Goal: Navigation & Orientation: Find specific page/section

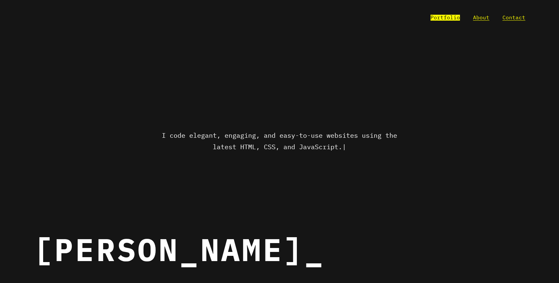
click at [458, 17] on link "Portfolio" at bounding box center [445, 18] width 29 height 6
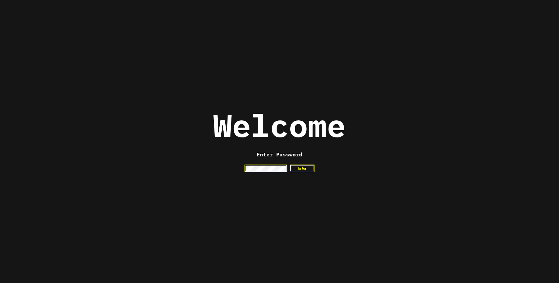
click at [290, 164] on button "Enter" at bounding box center [302, 168] width 25 height 8
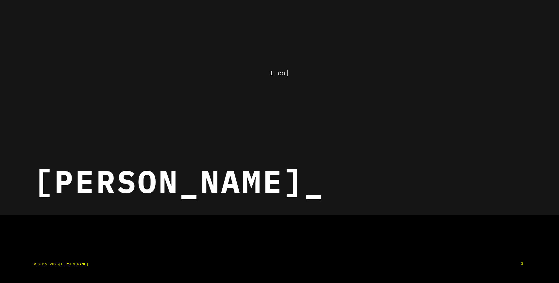
scroll to position [159, 0]
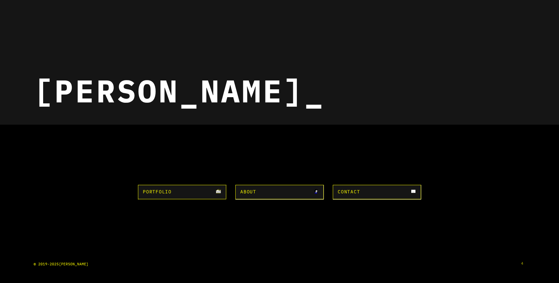
click at [176, 184] on div "Portfolio About Contact © 2019- 2025 jeffrey wolff 4" at bounding box center [281, 209] width 573 height 162
click at [176, 190] on link "Portfolio" at bounding box center [182, 197] width 91 height 15
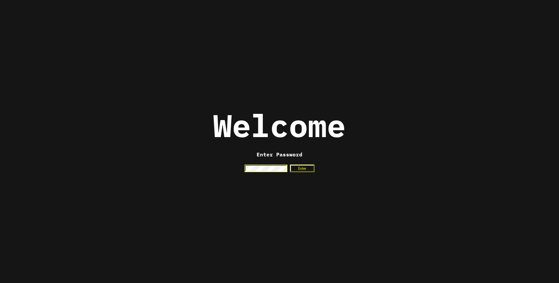
click at [290, 164] on button "Enter" at bounding box center [302, 168] width 25 height 8
